Goal: Book appointment/travel/reservation

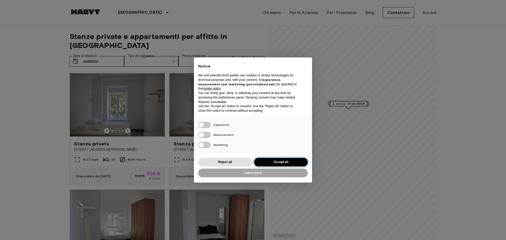
click at [289, 161] on button "Accept all" at bounding box center [281, 162] width 54 height 9
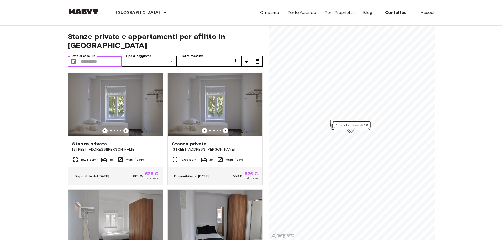
click at [114, 56] on input "Data di check-in" at bounding box center [101, 61] width 41 height 11
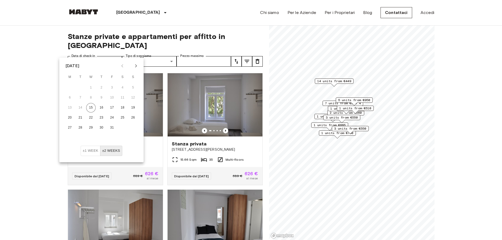
click at [139, 67] on icon "Next month" at bounding box center [136, 66] width 6 height 6
click at [137, 69] on button "Next month" at bounding box center [135, 65] width 9 height 9
click at [101, 87] on button "1" at bounding box center [101, 87] width 9 height 9
type input "**********"
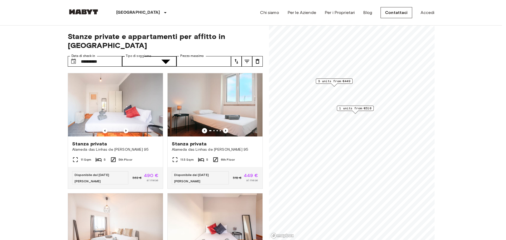
type input "**********"
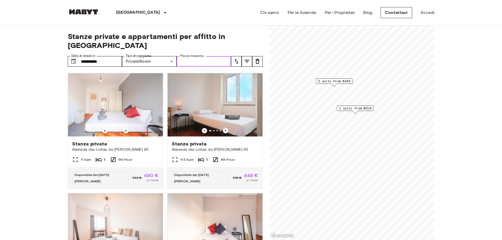
click at [202, 56] on input "Prezzo massimo" at bounding box center [204, 61] width 55 height 11
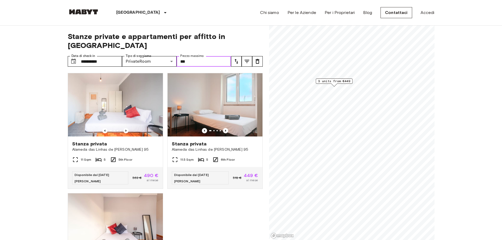
type input "***"
click at [236, 58] on icon "tune" at bounding box center [236, 61] width 6 height 6
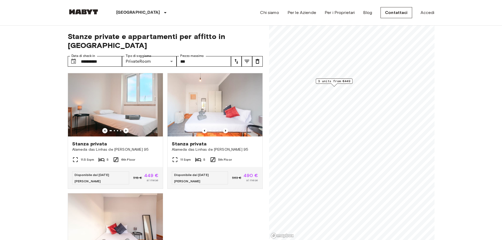
click at [249, 56] on button "tune" at bounding box center [247, 61] width 11 height 11
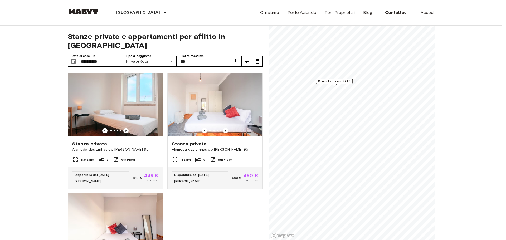
drag, startPoint x: 248, startPoint y: 191, endPoint x: 248, endPoint y: 188, distance: 2.9
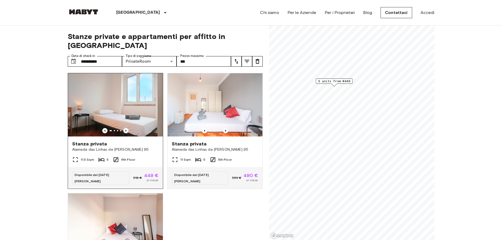
click at [130, 110] on img at bounding box center [115, 104] width 95 height 63
click at [225, 130] on icon "Previous image" at bounding box center [225, 131] width 1 height 2
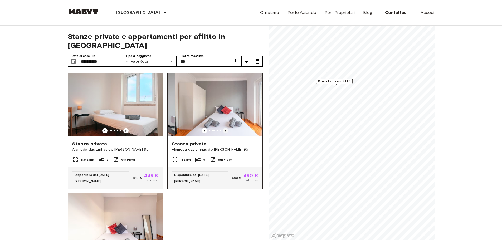
click at [225, 130] on icon "Previous image" at bounding box center [225, 131] width 1 height 2
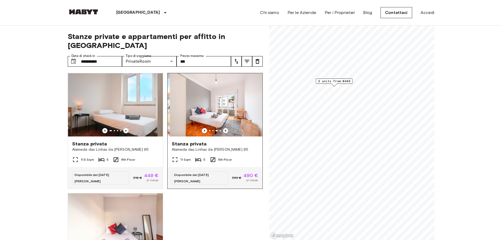
click at [225, 130] on icon "Previous image" at bounding box center [225, 131] width 1 height 2
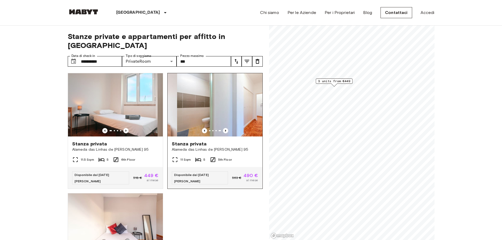
click at [230, 106] on img at bounding box center [224, 104] width 95 height 63
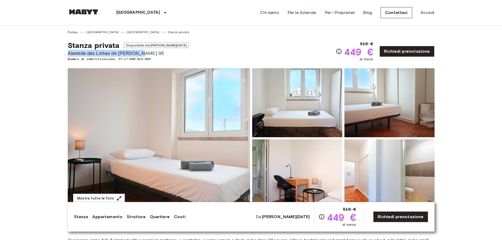
drag, startPoint x: 67, startPoint y: 53, endPoint x: 148, endPoint y: 54, distance: 80.6
copy span "Alameda das Linhas de [PERSON_NAME] 95"
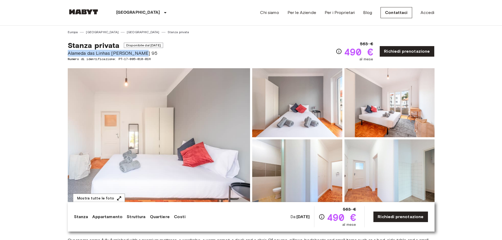
drag, startPoint x: 148, startPoint y: 52, endPoint x: 64, endPoint y: 52, distance: 84.6
copy span "Alameda das Linhas de [PERSON_NAME] 95"
